Goal: Task Accomplishment & Management: Manage account settings

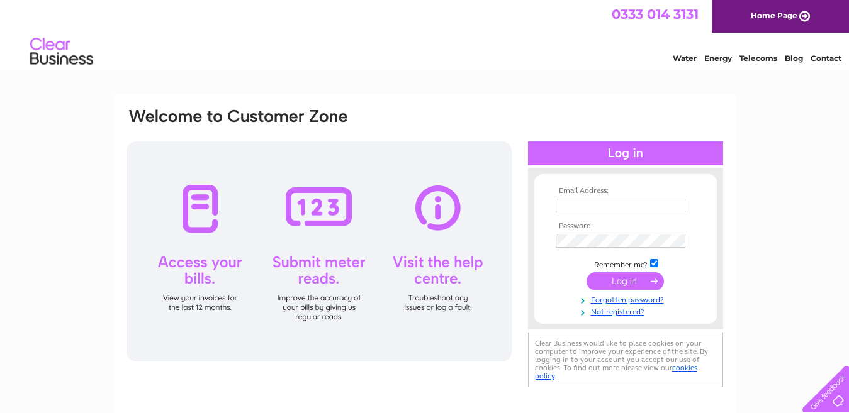
click at [597, 205] on input "text" at bounding box center [621, 206] width 130 height 14
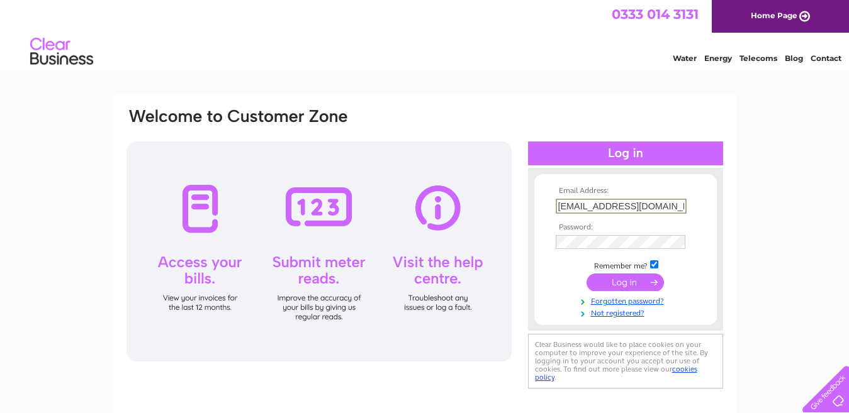
type input "billprotec@hotmail.co.uk"
click at [627, 279] on input "submit" at bounding box center [624, 283] width 77 height 18
click at [619, 285] on input "submit" at bounding box center [624, 281] width 77 height 18
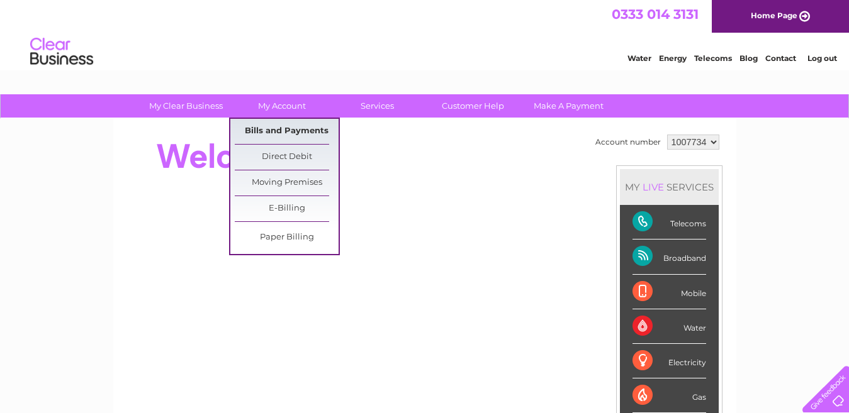
click at [277, 126] on link "Bills and Payments" at bounding box center [287, 131] width 104 height 25
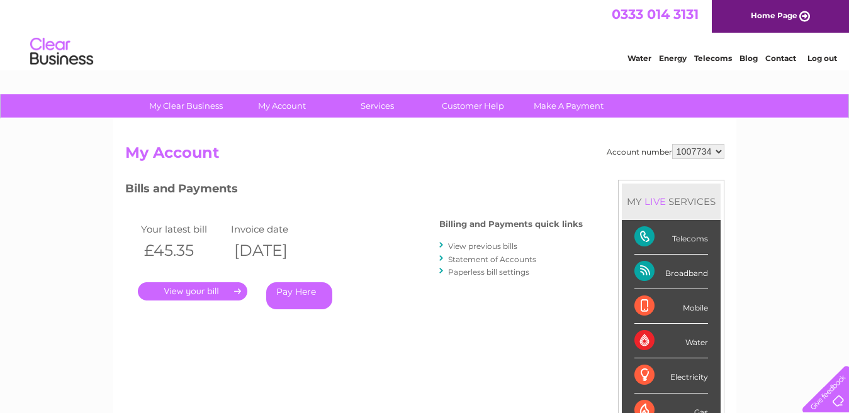
click at [188, 296] on link "." at bounding box center [192, 292] width 109 height 18
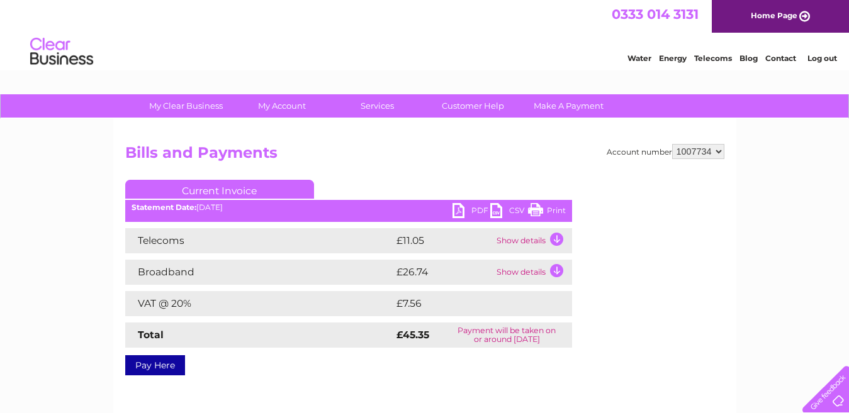
click at [468, 206] on link "PDF" at bounding box center [471, 212] width 38 height 18
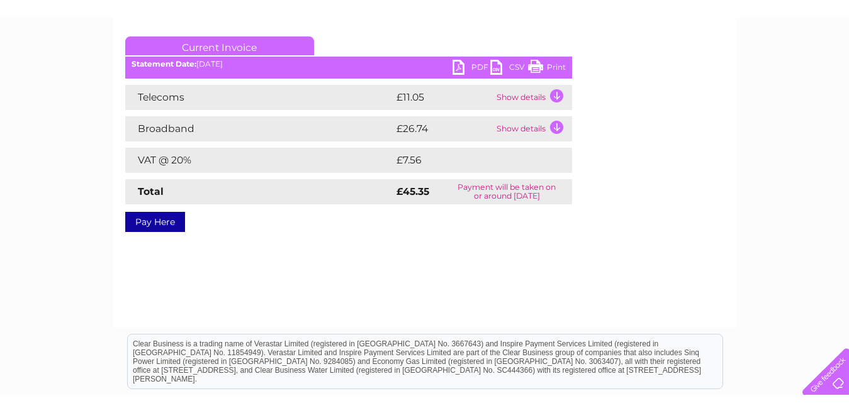
scroll to position [169, 0]
